Goal: Information Seeking & Learning: Learn about a topic

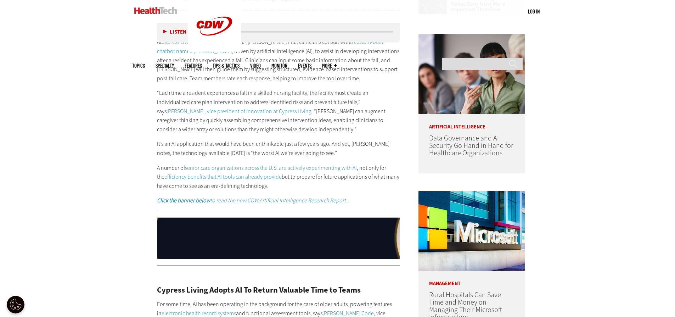
scroll to position [460, 0]
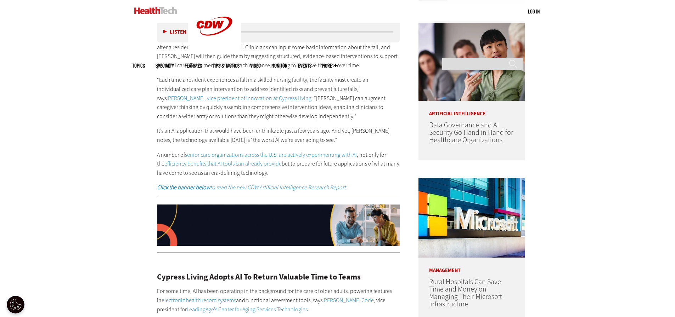
drag, startPoint x: 168, startPoint y: 214, endPoint x: 130, endPoint y: 213, distance: 37.9
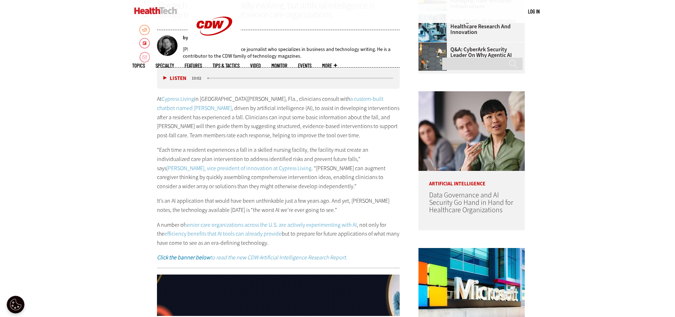
scroll to position [390, 0]
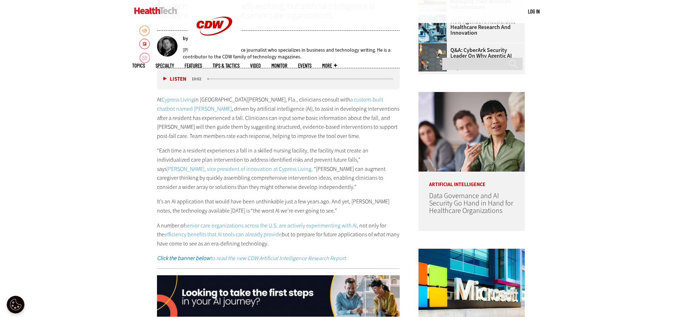
drag, startPoint x: 170, startPoint y: 130, endPoint x: 176, endPoint y: 131, distance: 6.8
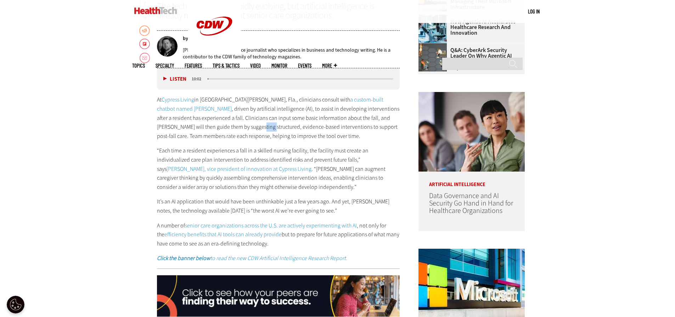
click at [176, 131] on p "At Cypress Living in [GEOGRAPHIC_DATA][PERSON_NAME], Fla., clinicians consult w…" at bounding box center [278, 117] width 243 height 45
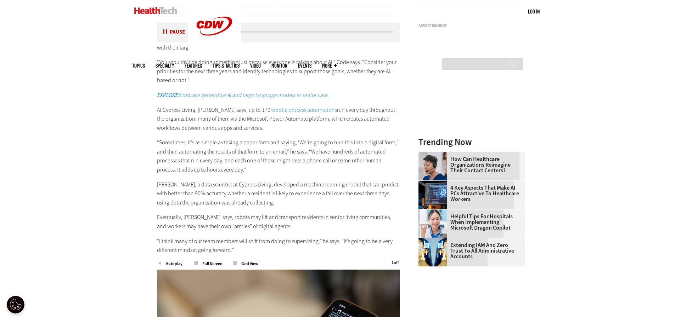
scroll to position [744, 0]
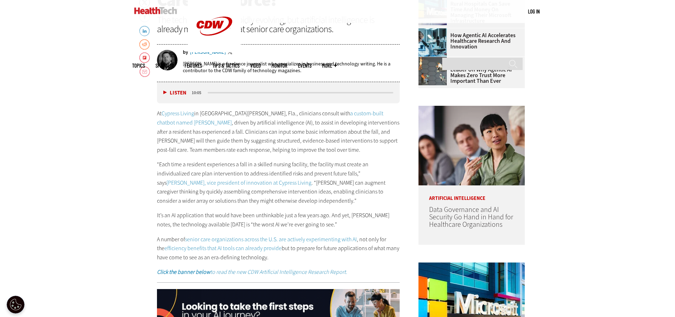
scroll to position [283, 0]
